Goal: Find specific page/section: Find specific page/section

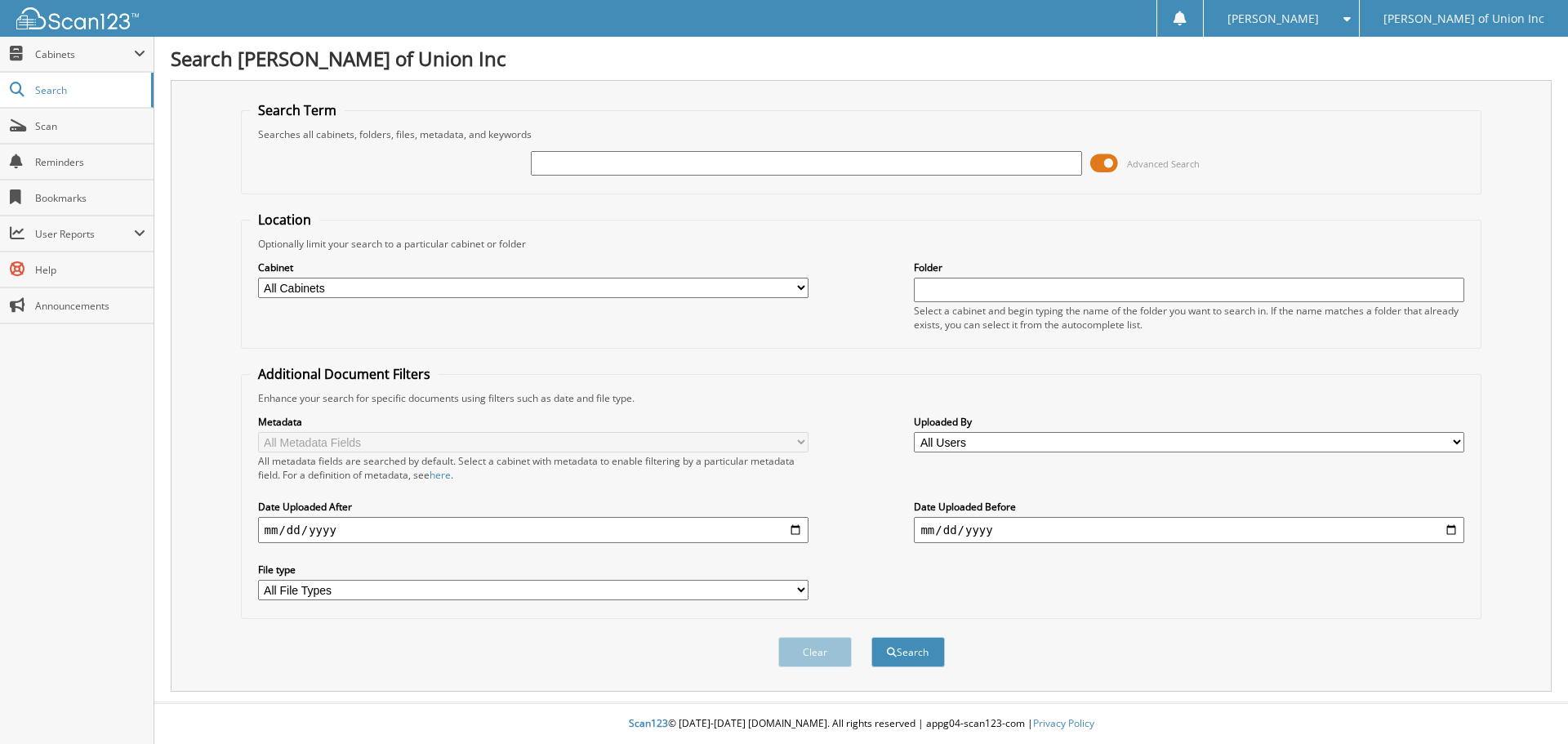
click at [639, 162] on input "text" at bounding box center [806, 164] width 550 height 25
type input "686837"
click at [568, 293] on select "All Cabinets ACCOUNTS PAYABLE CAR DEALS CASHIER REPORTS EMPLOYEE HANDBOOK FORMS…" at bounding box center [533, 287] width 550 height 20
select select "1850"
click at [258, 277] on select "All Cabinets ACCOUNTS PAYABLE CAR DEALS CASHIER REPORTS EMPLOYEE HANDBOOK FORMS…" at bounding box center [533, 287] width 550 height 20
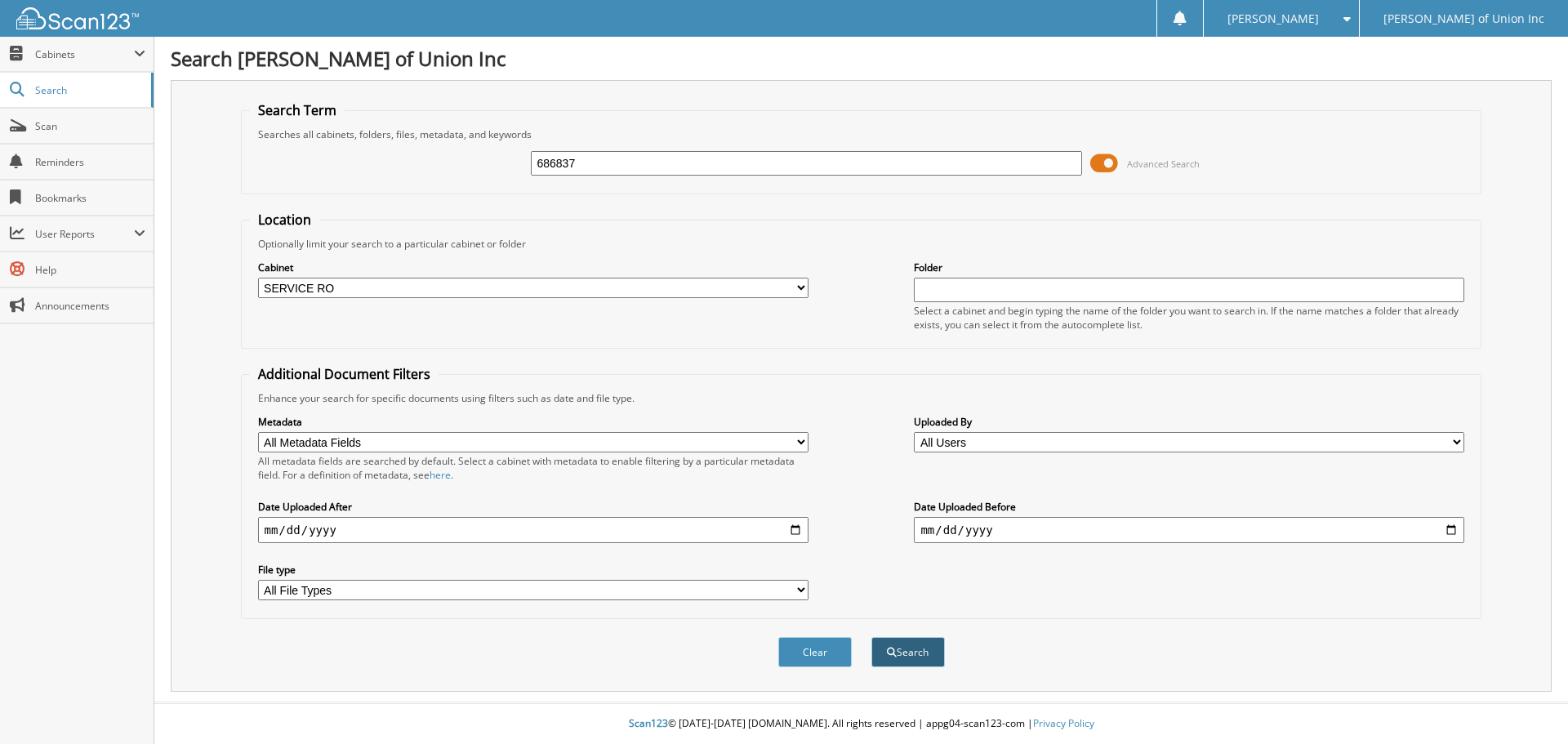
click at [912, 652] on button "Search" at bounding box center [908, 652] width 73 height 30
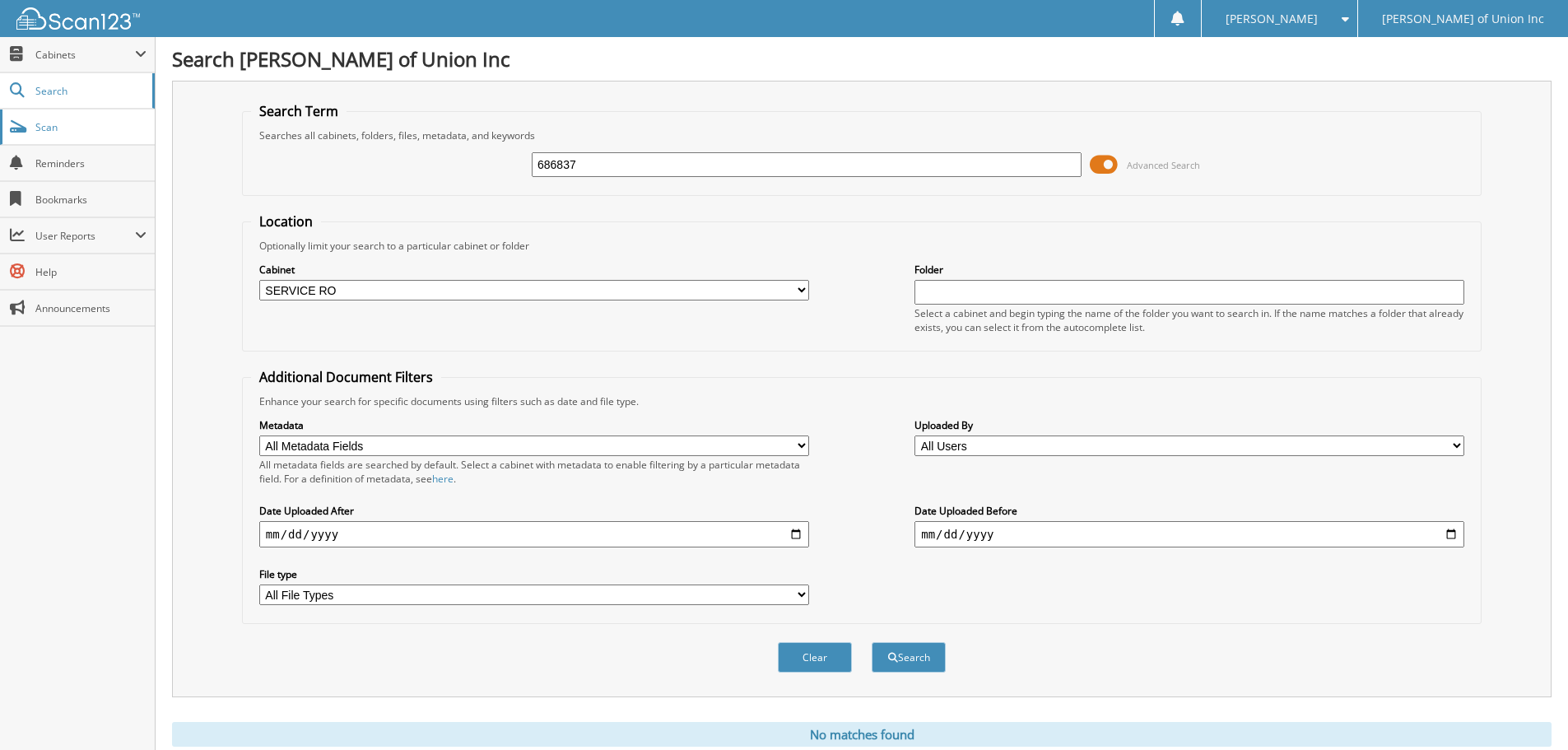
click at [43, 126] on span "Scan" at bounding box center [91, 127] width 111 height 14
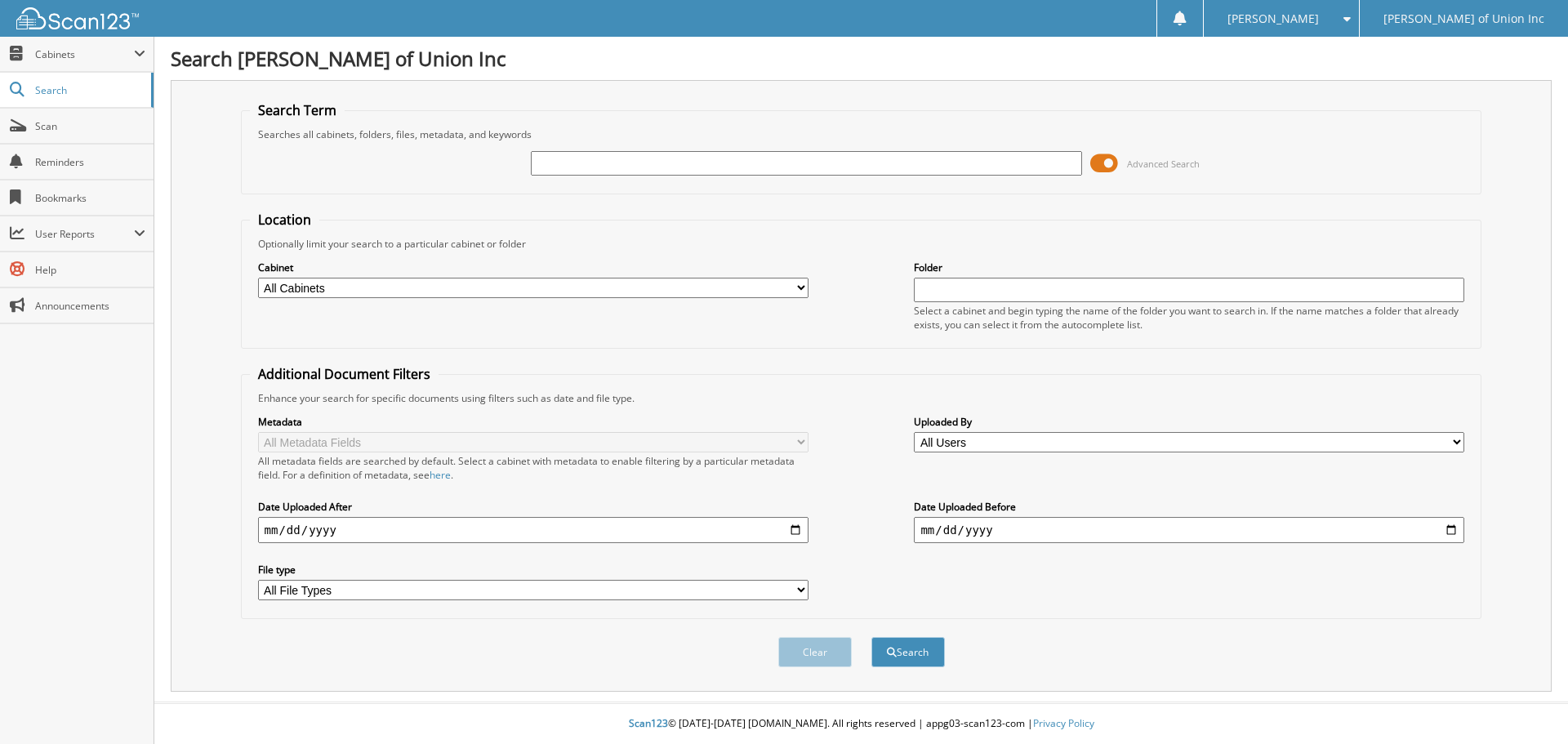
click at [625, 166] on input "text" at bounding box center [806, 164] width 550 height 25
type input "686837"
click at [872, 637] on button "Search" at bounding box center [908, 652] width 73 height 30
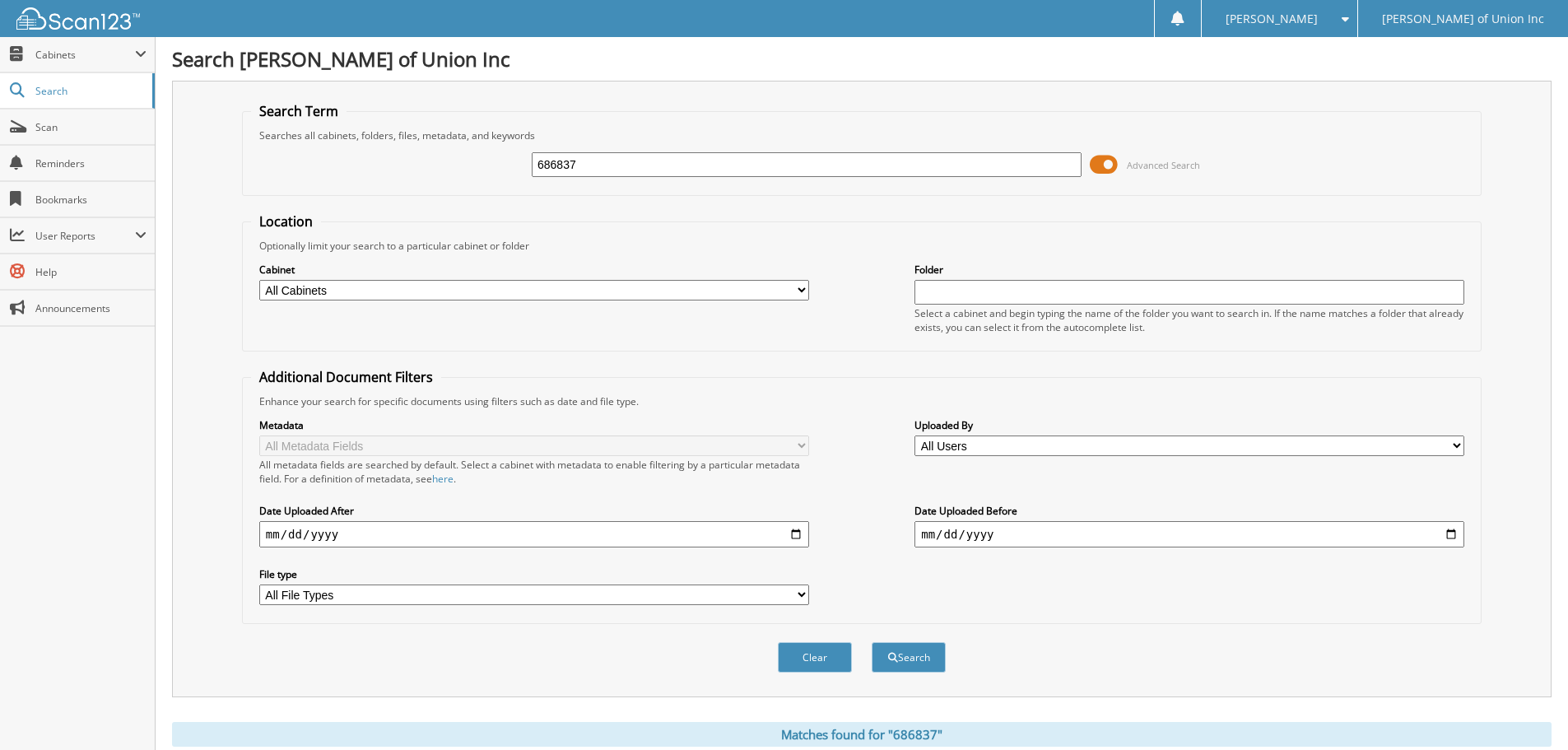
click at [612, 294] on select "All Cabinets ACCOUNTS PAYABLE CAR DEALS CASHIER REPORTS EMPLOYEE HANDBOOK FORMS…" at bounding box center [534, 289] width 550 height 20
select select "1850"
click at [259, 280] on select "All Cabinets ACCOUNTS PAYABLE CAR DEALS CASHIER REPORTS EMPLOYEE HANDBOOK FORMS…" at bounding box center [534, 289] width 550 height 20
click at [905, 643] on button "Search" at bounding box center [908, 657] width 74 height 30
click at [47, 128] on span "Scan" at bounding box center [91, 127] width 111 height 14
